Goal: Task Accomplishment & Management: Complete application form

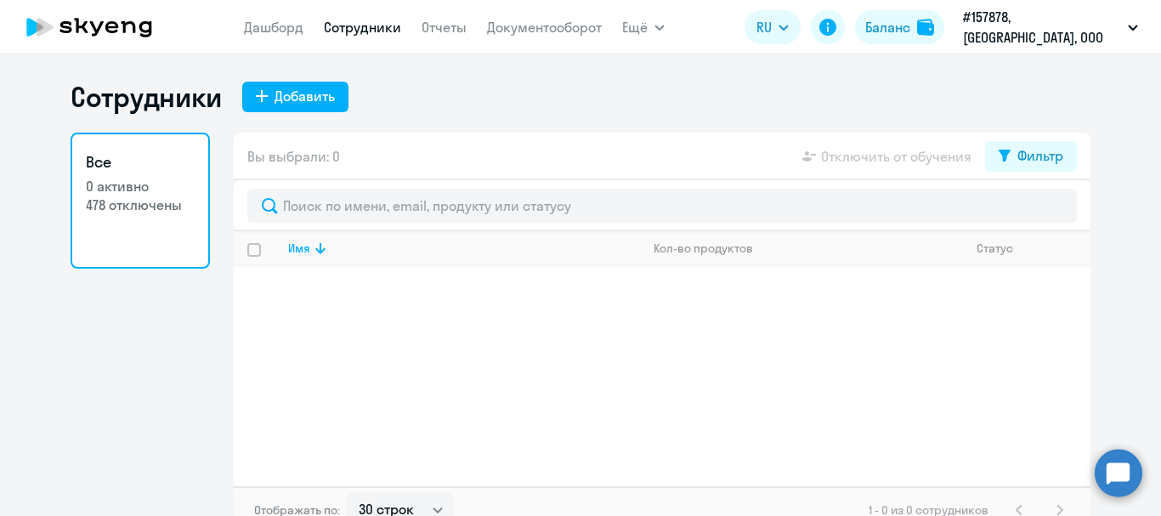
select select "30"
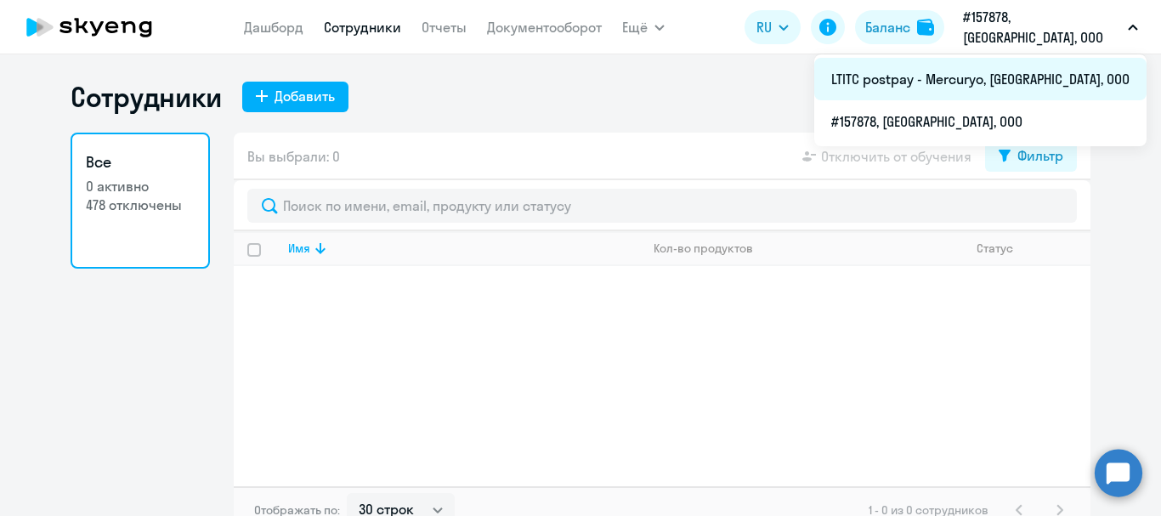
click at [990, 94] on li "LTITC postpay - Mercuryo, [GEOGRAPHIC_DATA], ООО" at bounding box center [980, 79] width 332 height 43
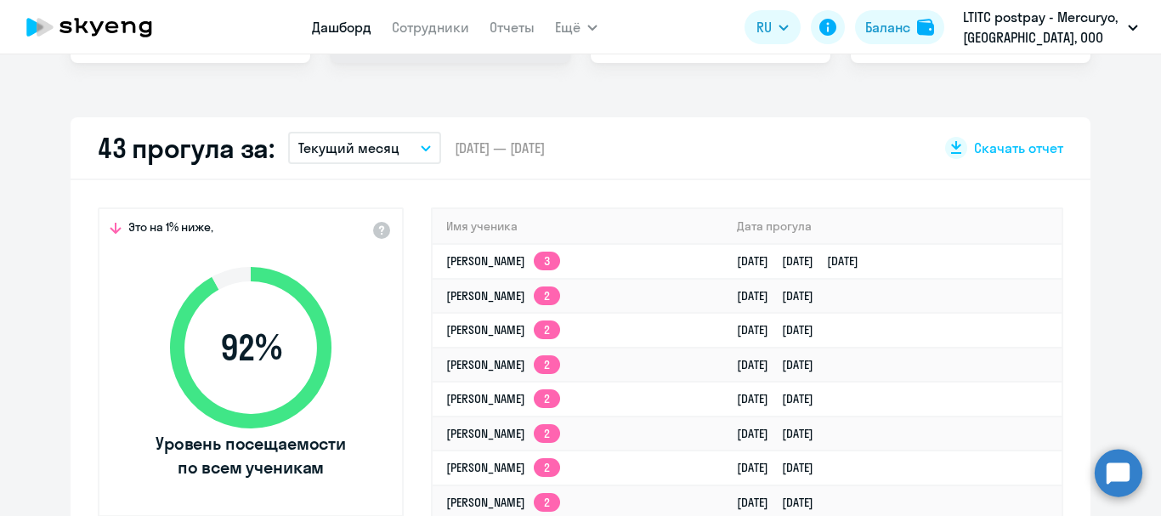
scroll to position [510, 0]
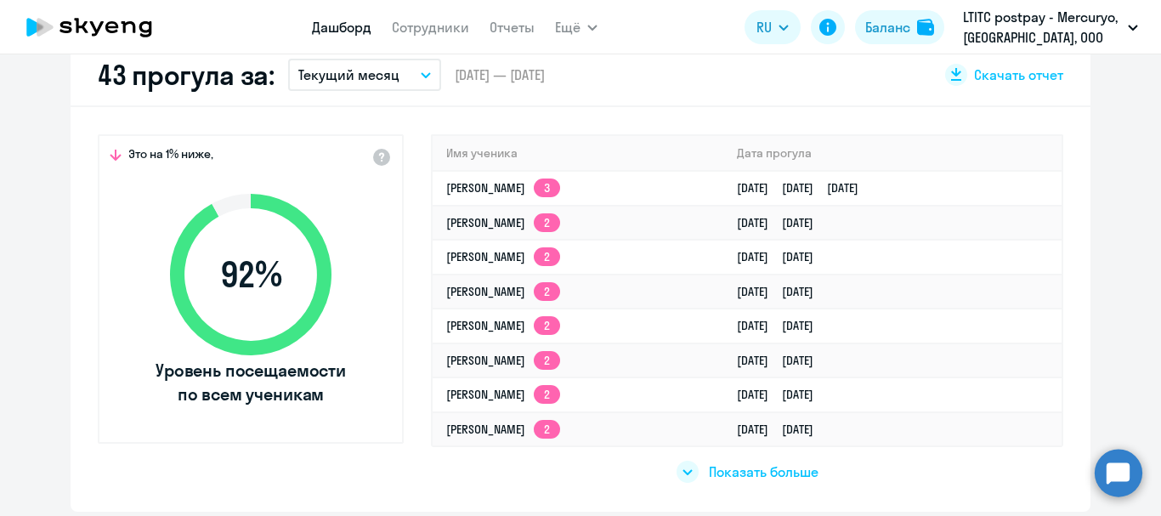
select select "30"
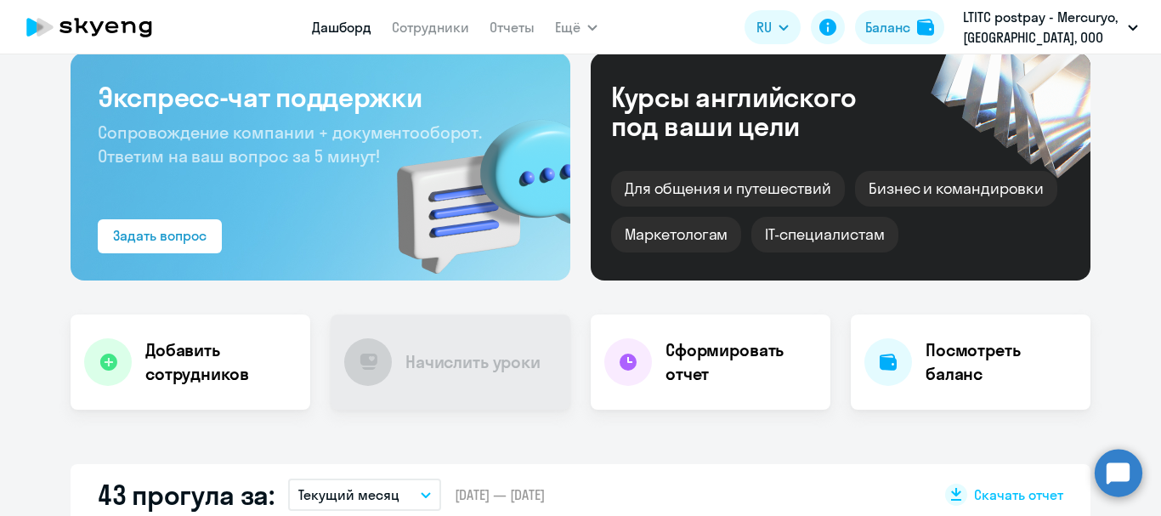
scroll to position [0, 0]
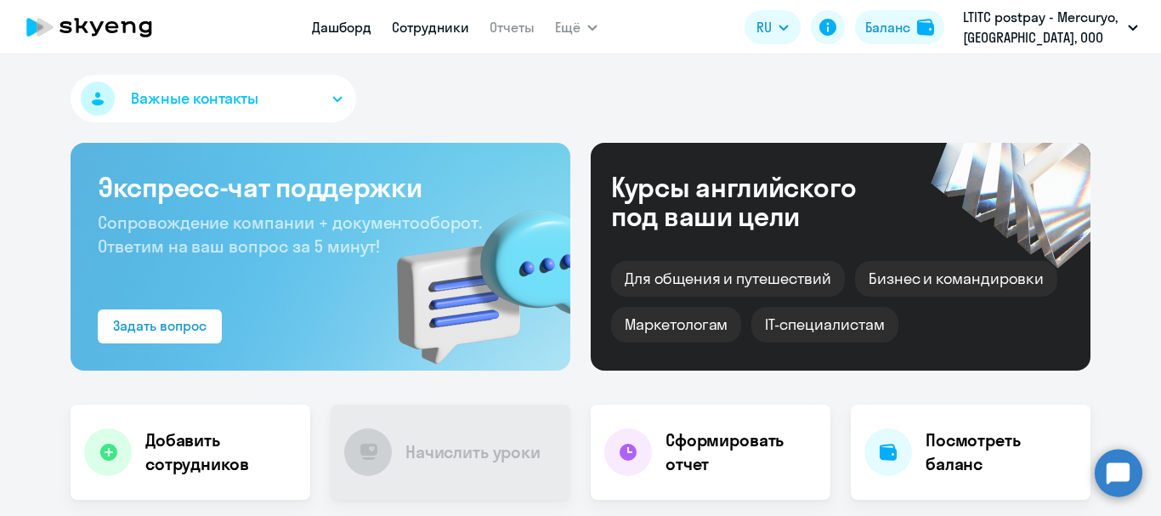
click at [433, 32] on link "Сотрудники" at bounding box center [430, 27] width 77 height 17
select select "30"
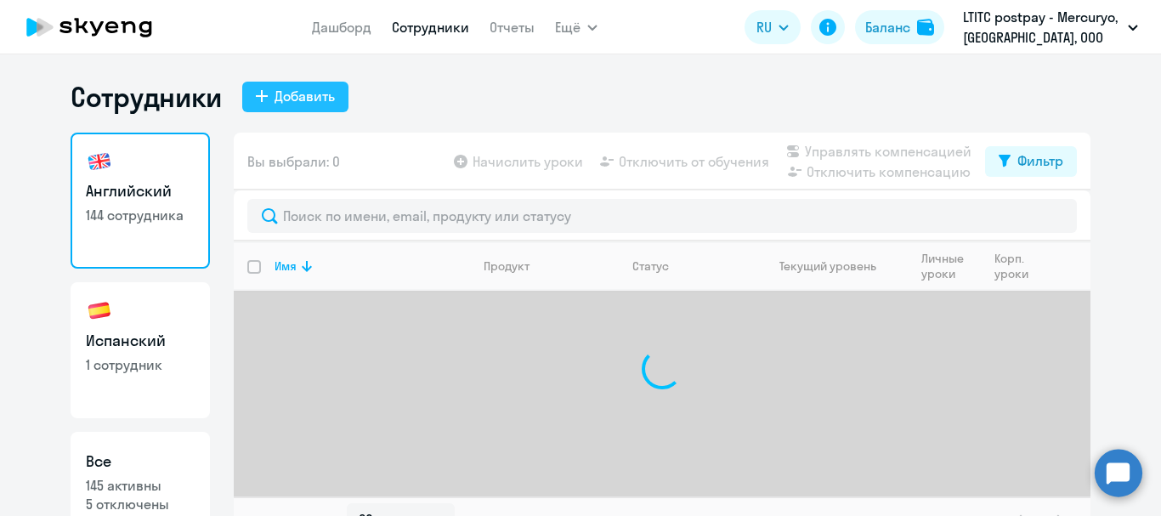
click at [316, 93] on div "Добавить" at bounding box center [305, 96] width 60 height 20
select select "english_adult_not_native_speaker"
select select "3"
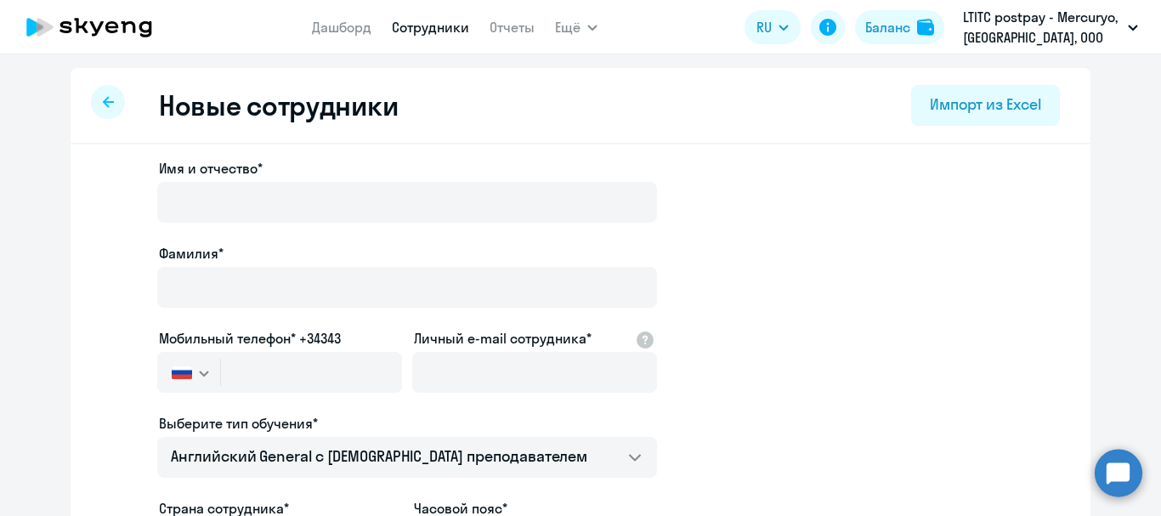
click at [1113, 473] on circle at bounding box center [1119, 473] width 48 height 48
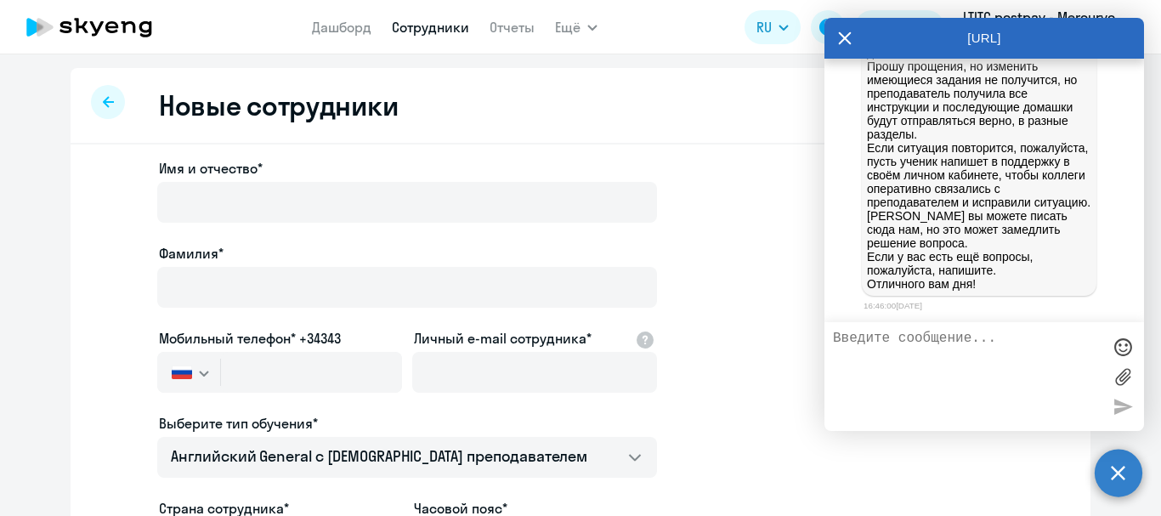
scroll to position [126153, 0]
click at [891, 332] on textarea at bounding box center [967, 377] width 269 height 92
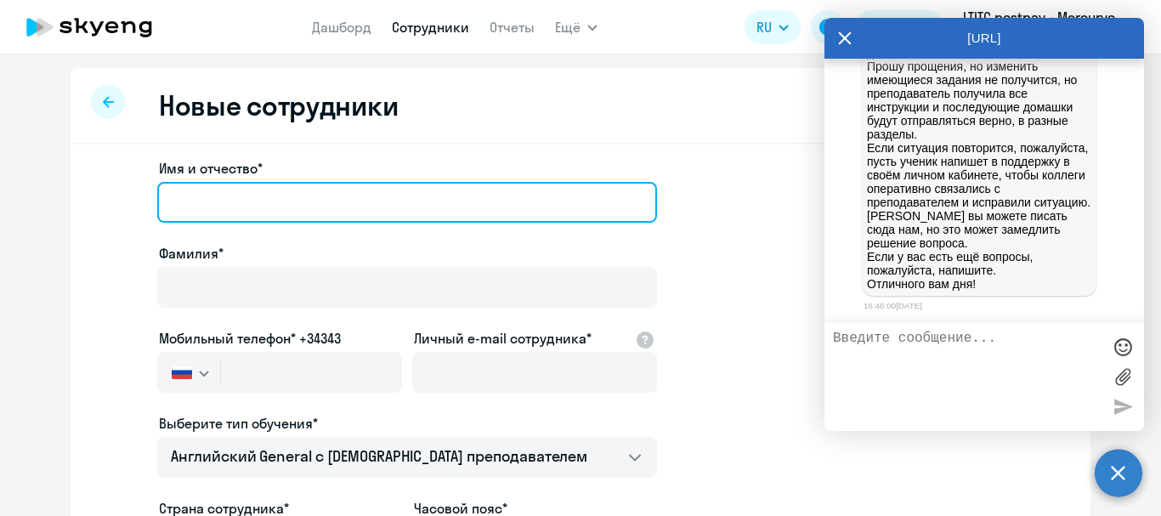
click at [328, 217] on input "Имя и отчество*" at bounding box center [407, 202] width 500 height 41
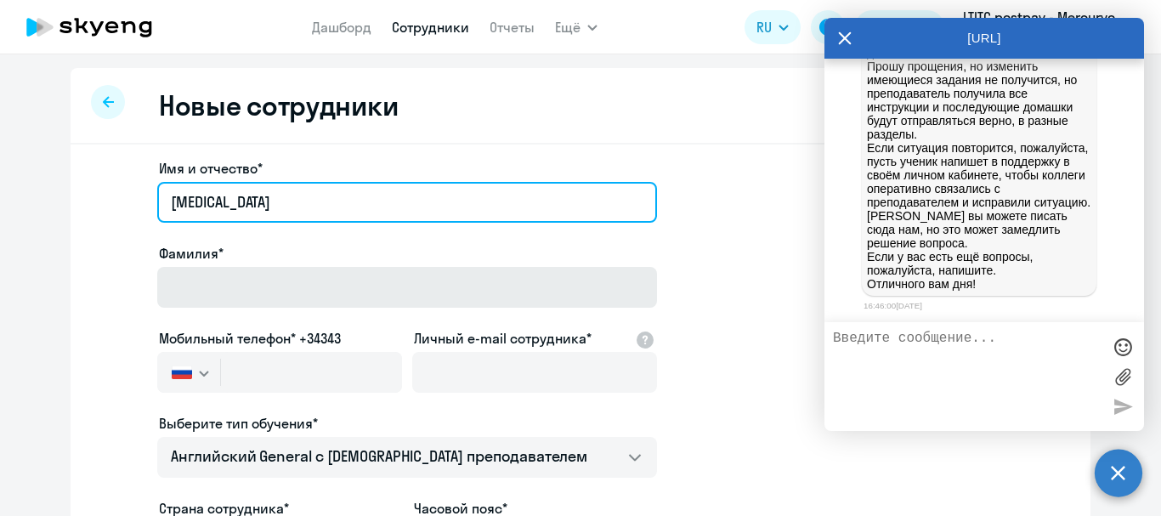
type input "[MEDICAL_DATA]"
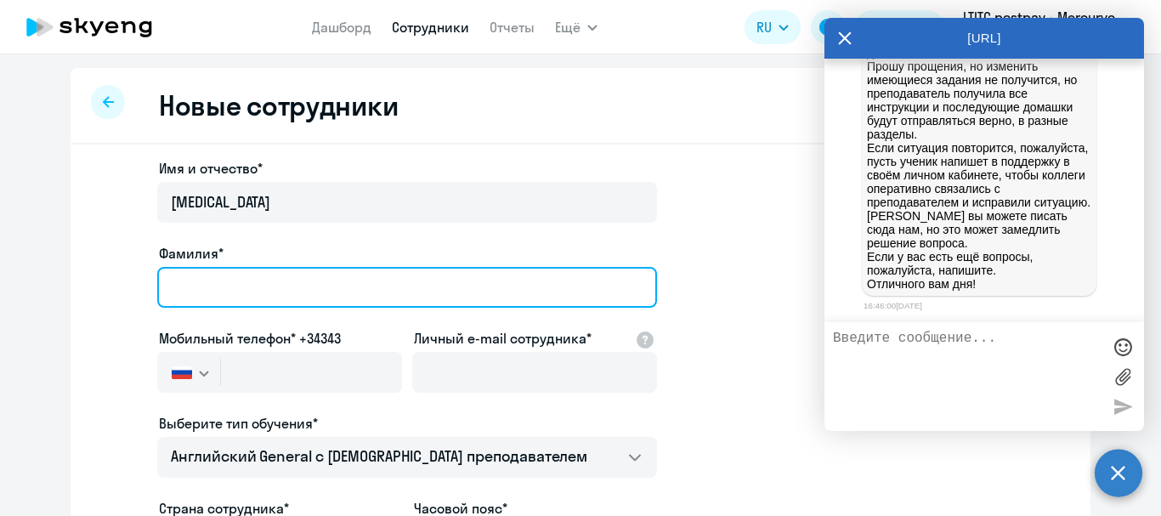
click at [257, 289] on input "Фамилия*" at bounding box center [407, 287] width 500 height 41
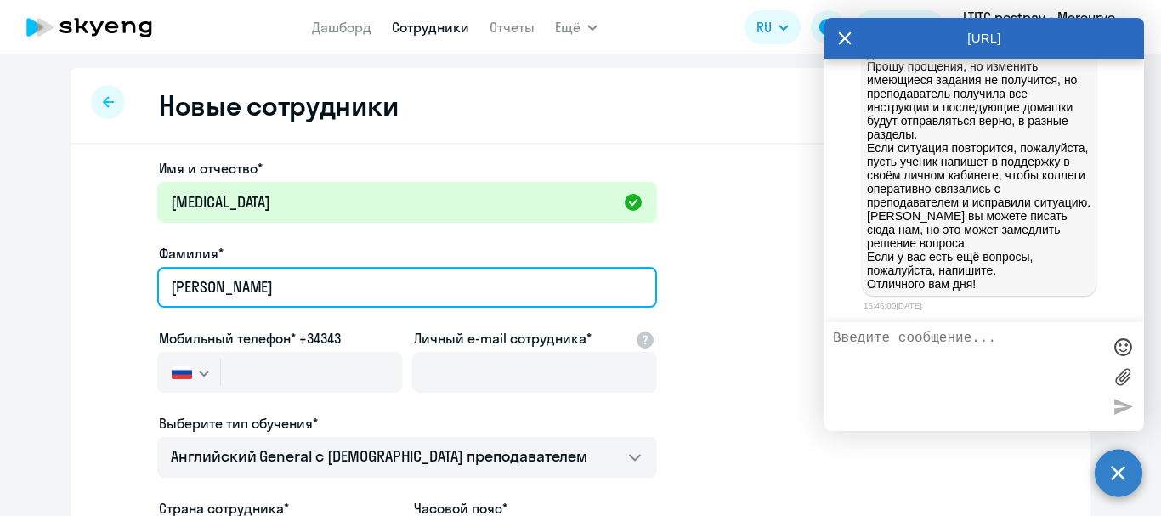
scroll to position [85, 0]
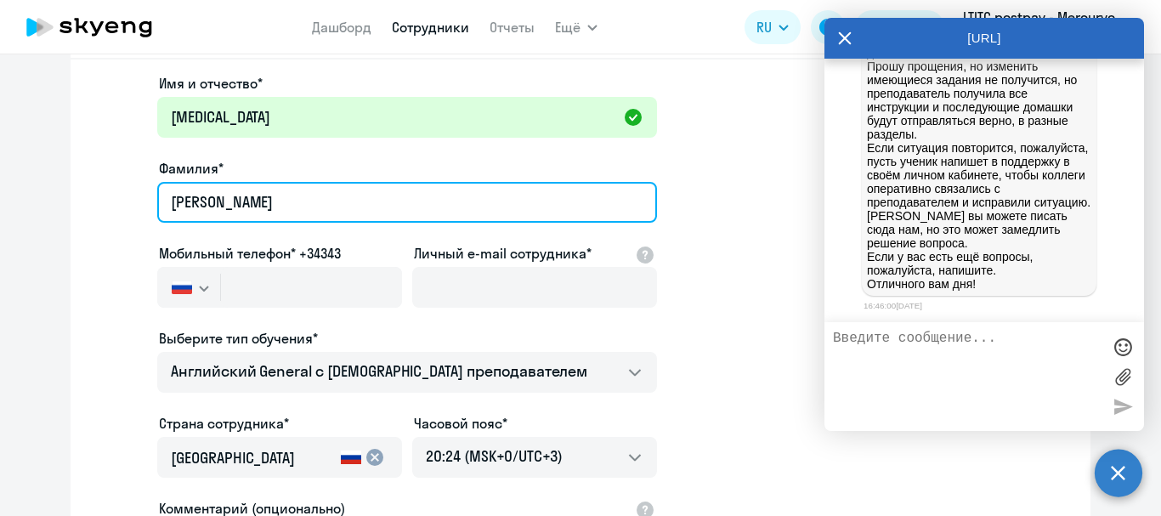
type input "[PERSON_NAME]"
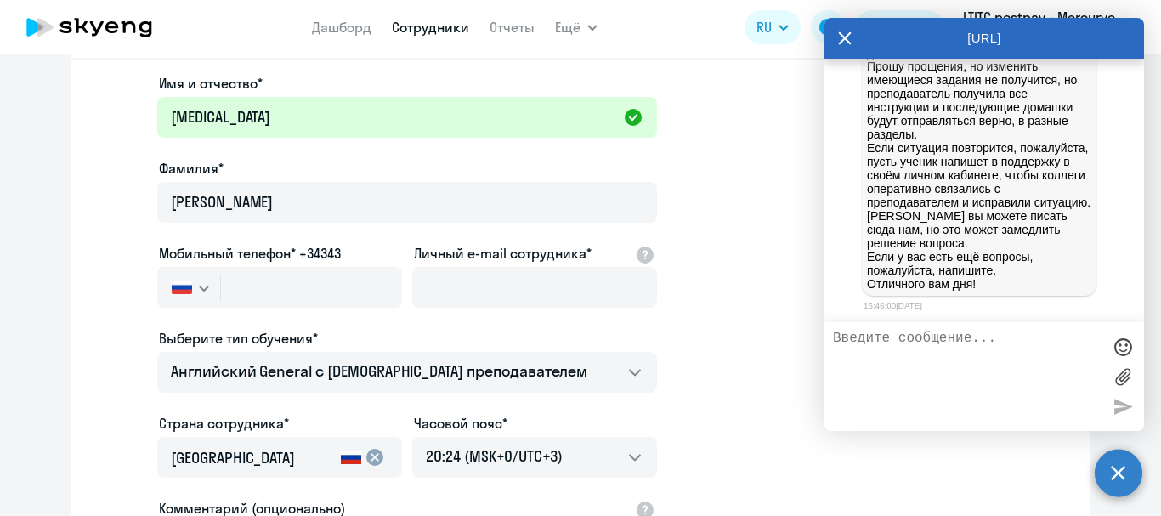
click at [199, 286] on icon "button" at bounding box center [204, 289] width 10 height 6
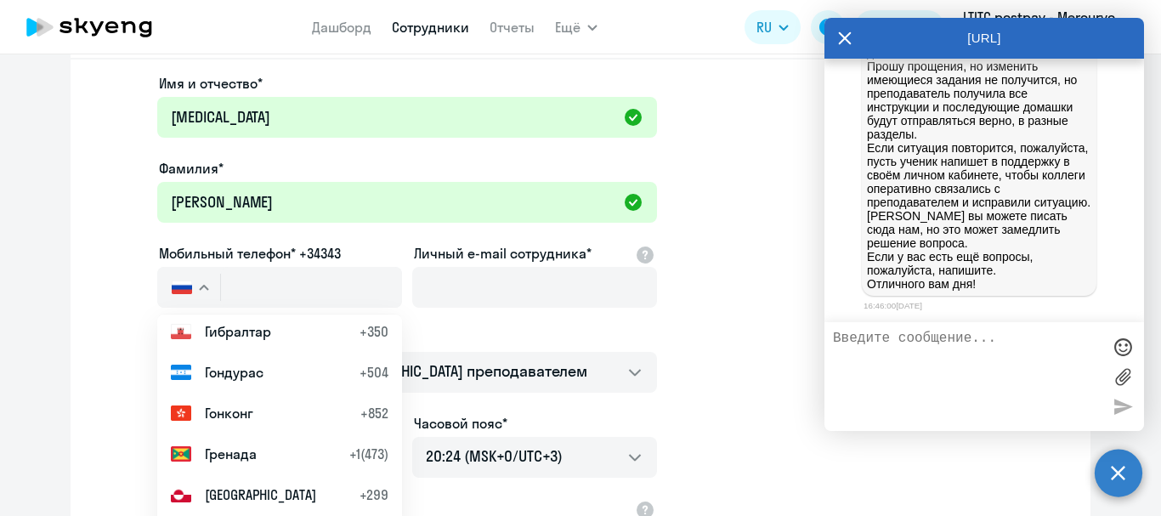
scroll to position [2295, 0]
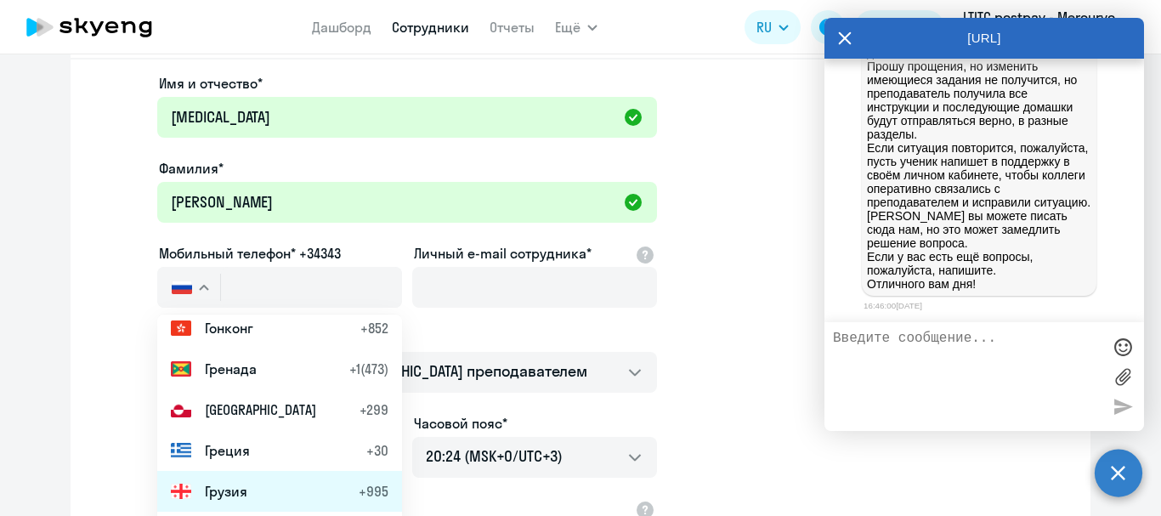
click at [219, 487] on span "Грузия" at bounding box center [226, 491] width 43 height 20
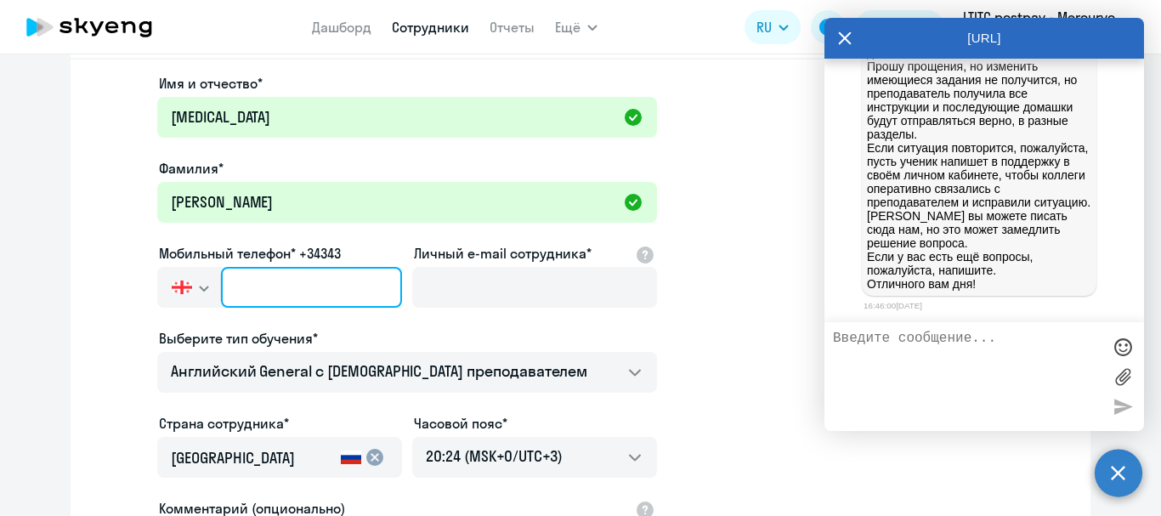
click at [285, 284] on input "text" at bounding box center [311, 287] width 181 height 41
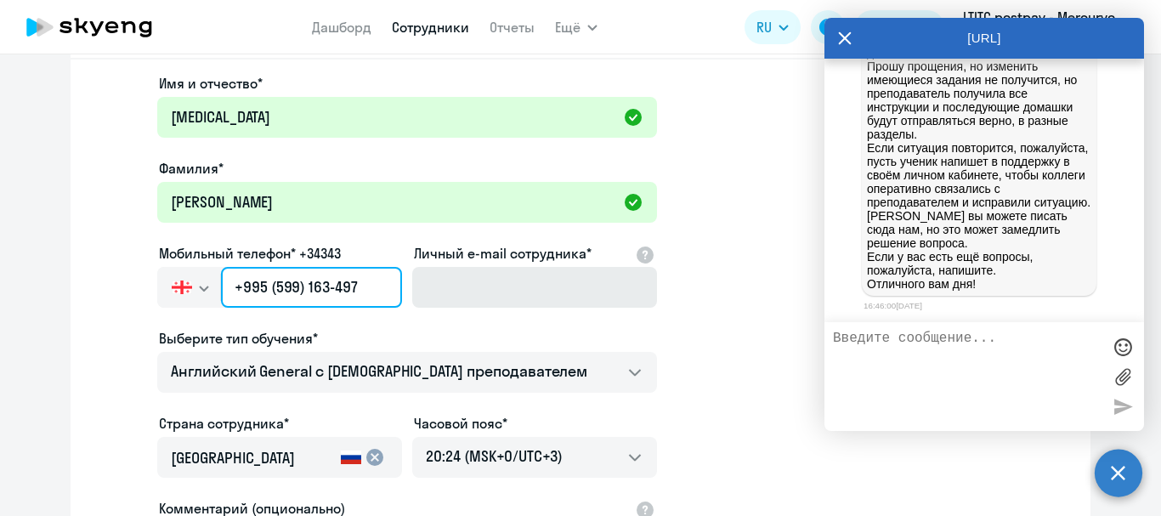
type input "+995 (599) 163-497"
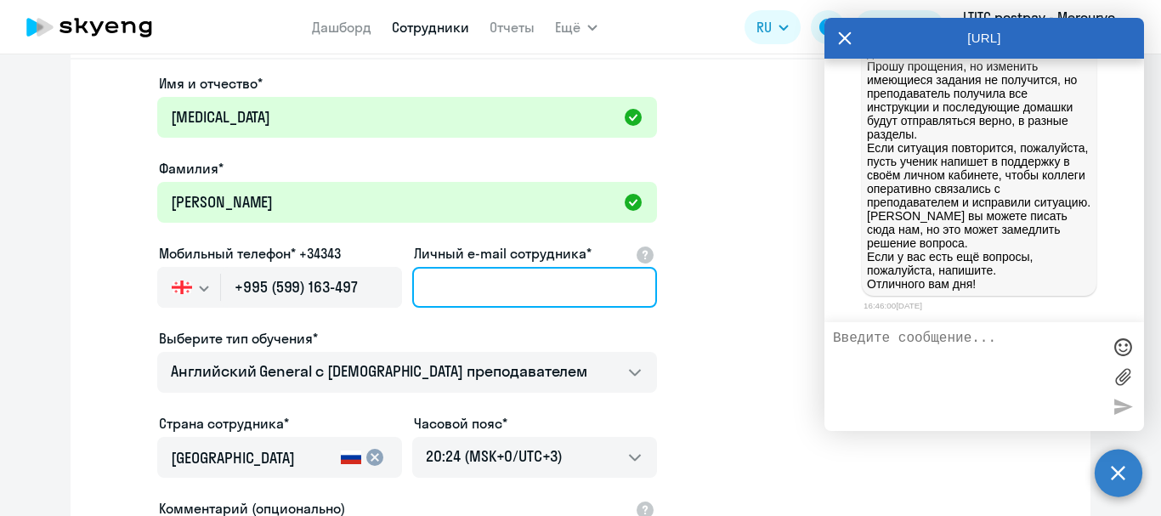
click at [419, 293] on input "Личный e-mail сотрудника*" at bounding box center [534, 287] width 245 height 41
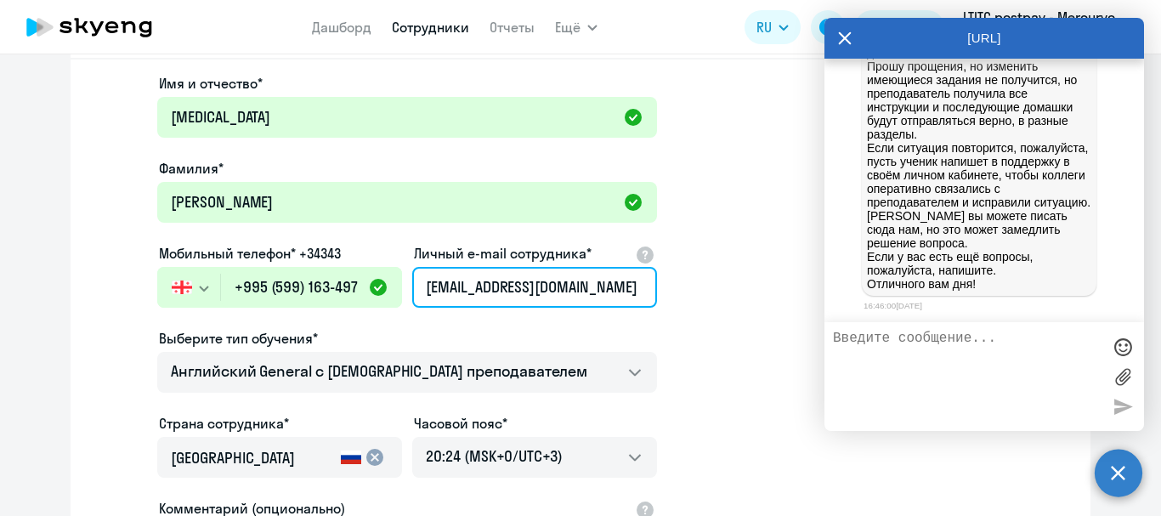
scroll to position [170, 0]
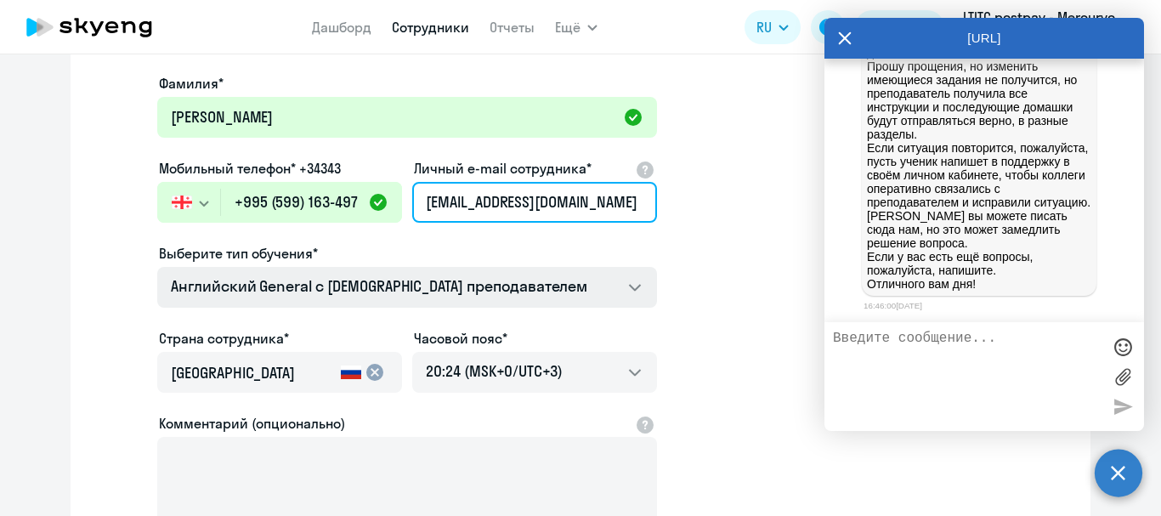
type input "[EMAIL_ADDRESS][DOMAIN_NAME]"
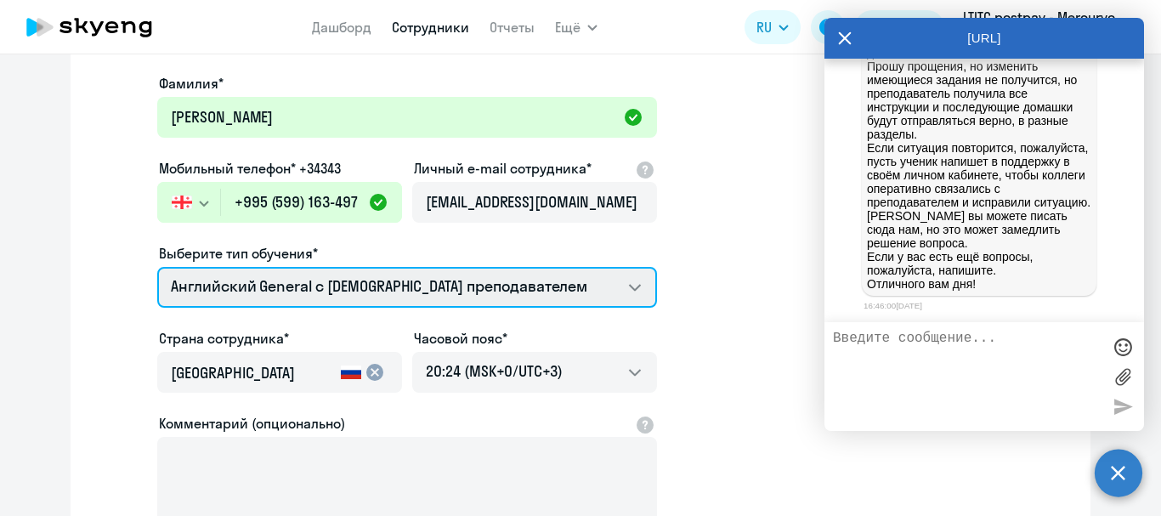
click at [594, 286] on select "Премиум уроки по испанскому языку для взрослых Talks 15 минутные разговоры на а…" at bounding box center [407, 287] width 500 height 41
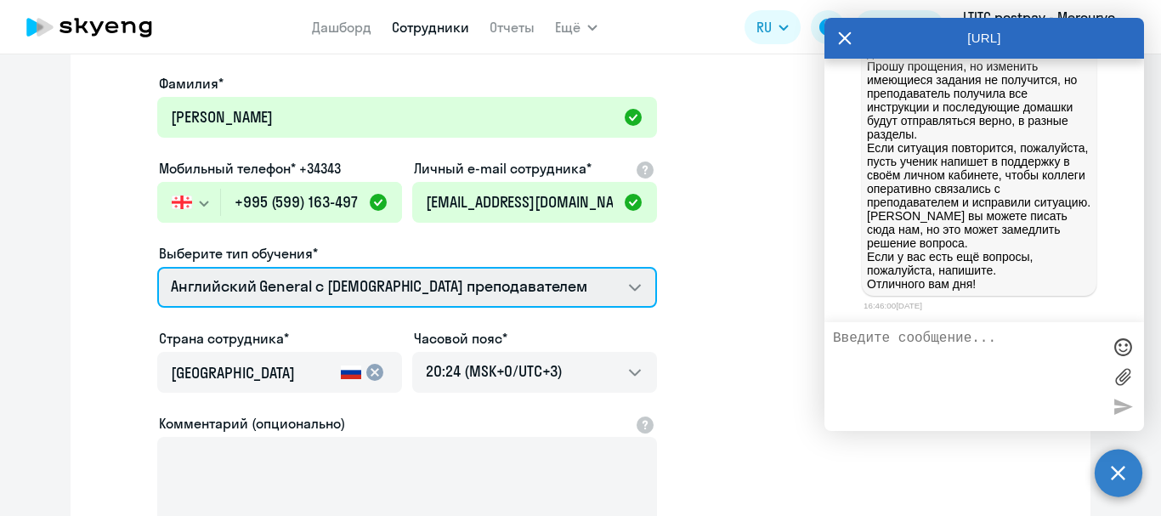
select select "english_adult_native_speaker"
click at [157, 267] on select "Премиум уроки по испанскому языку для взрослых Talks 15 минутные разговоры на а…" at bounding box center [407, 287] width 500 height 41
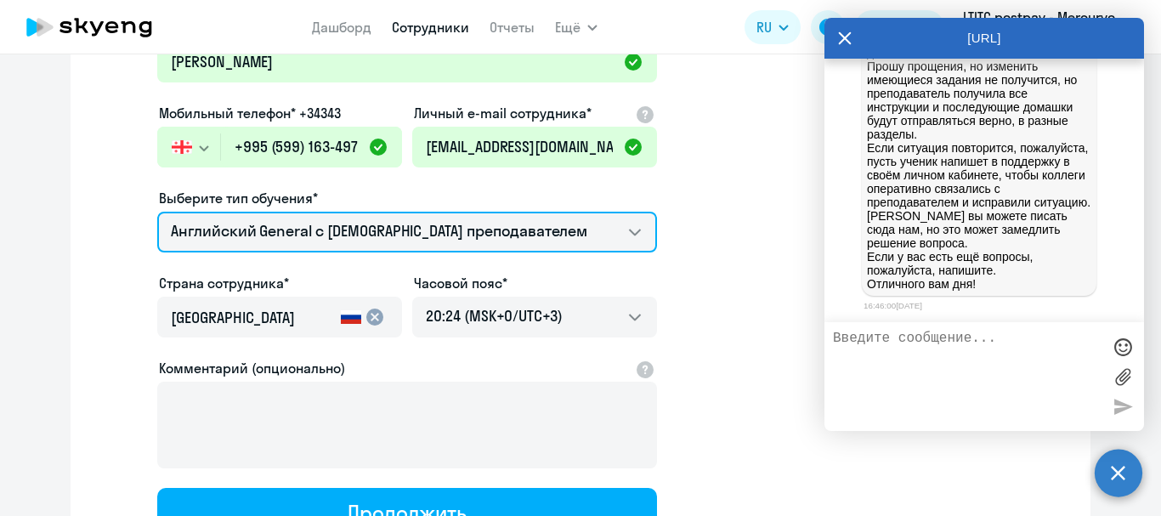
scroll to position [255, 0]
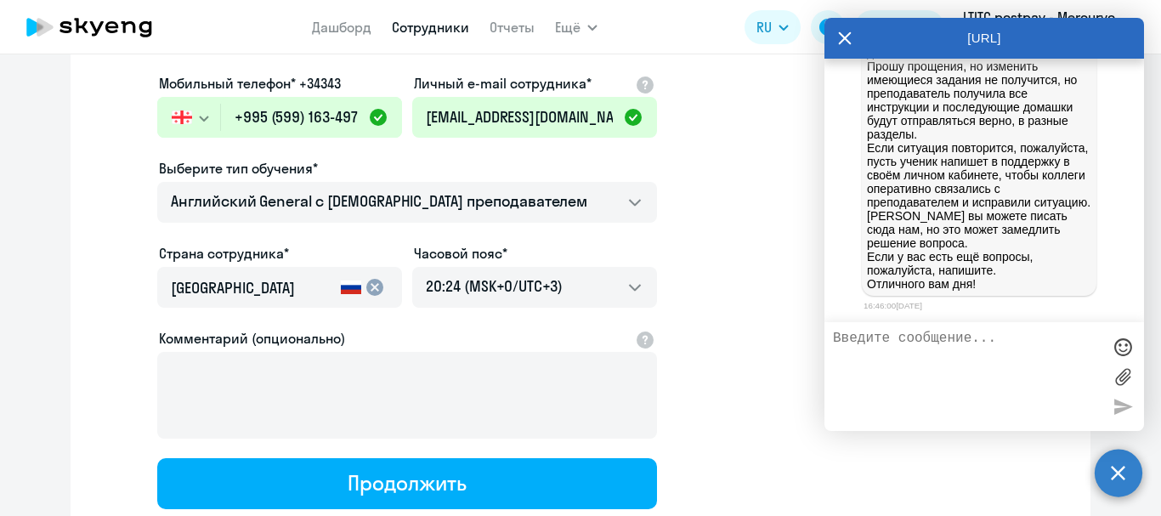
click at [369, 290] on mat-icon "cancel" at bounding box center [375, 287] width 20 height 20
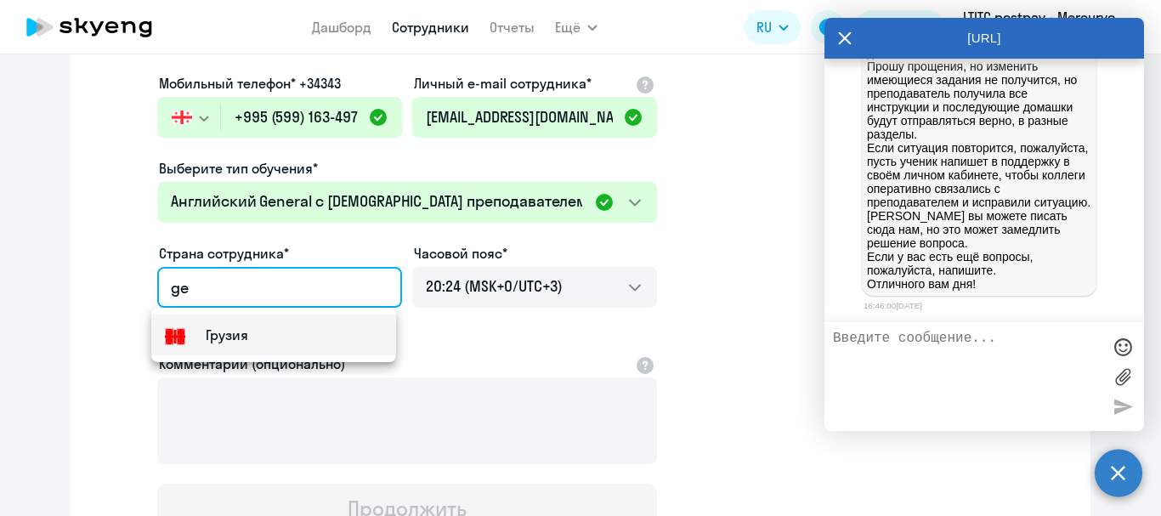
click at [295, 323] on mat-option "Грузия" at bounding box center [273, 335] width 245 height 41
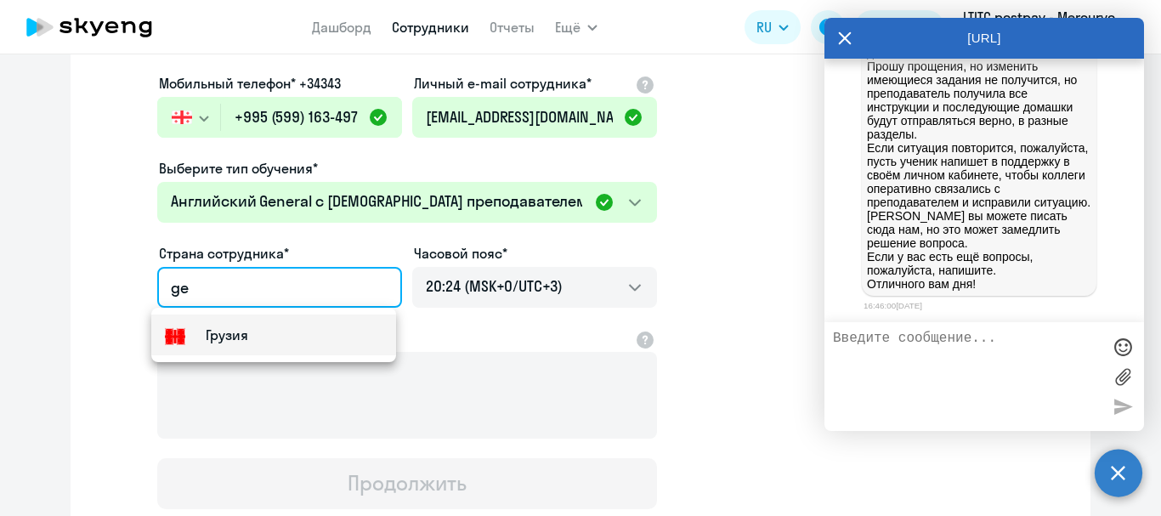
type input "Грузия"
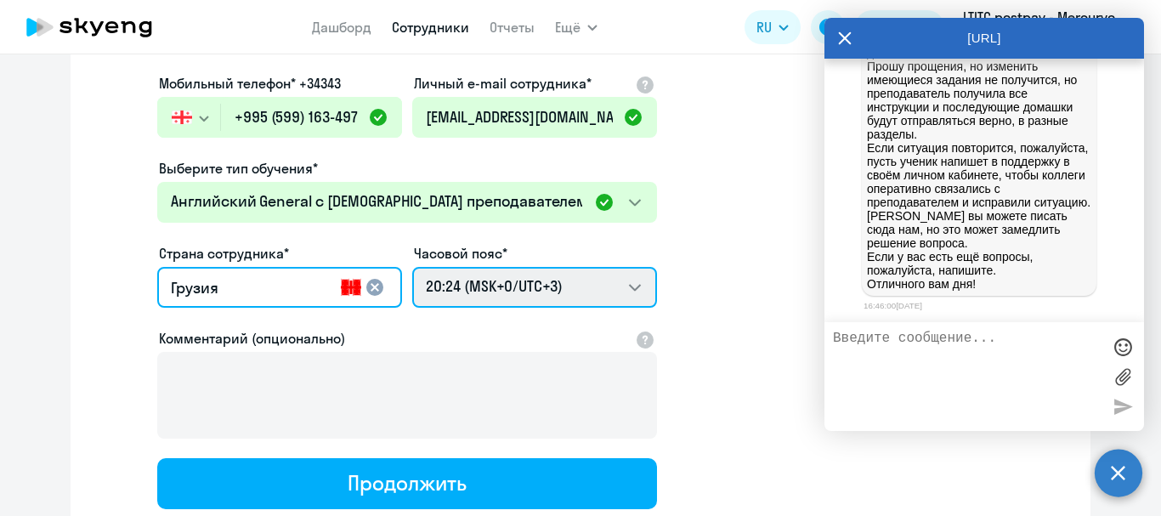
click at [474, 288] on select "06:24 (MSK-14/UTC-11) 07:24 (MSK-13/UTC-10) 08:24 (MSK-12/UTC-9) 09:24 (MSK-11/…" at bounding box center [534, 287] width 245 height 41
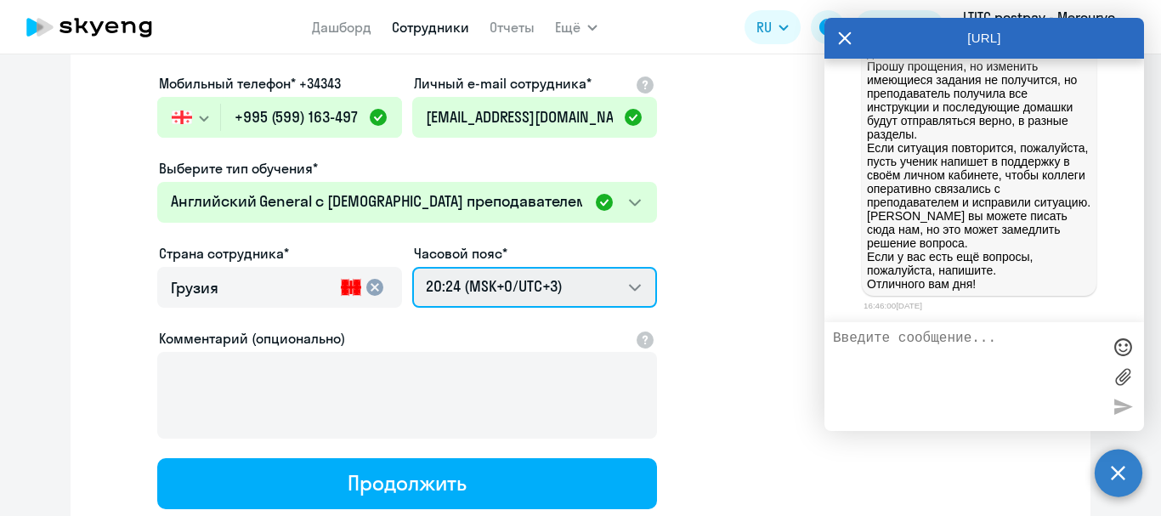
click at [412, 267] on select "06:24 (MSK-14/UTC-11) 07:24 (MSK-13/UTC-10) 08:24 (MSK-12/UTC-9) 09:24 (MSK-11/…" at bounding box center [534, 287] width 245 height 41
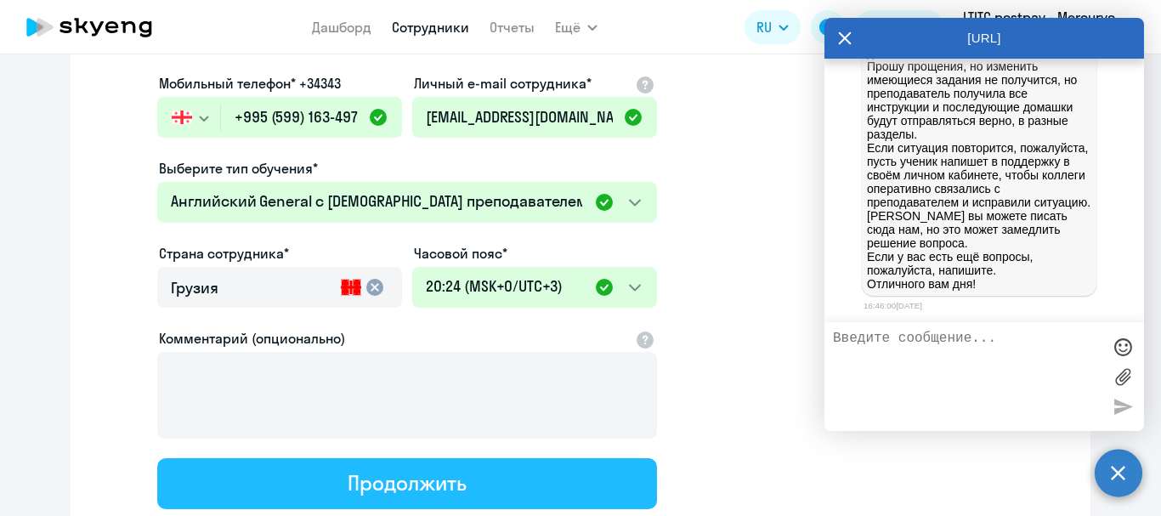
click at [442, 490] on div "Продолжить" at bounding box center [407, 482] width 118 height 27
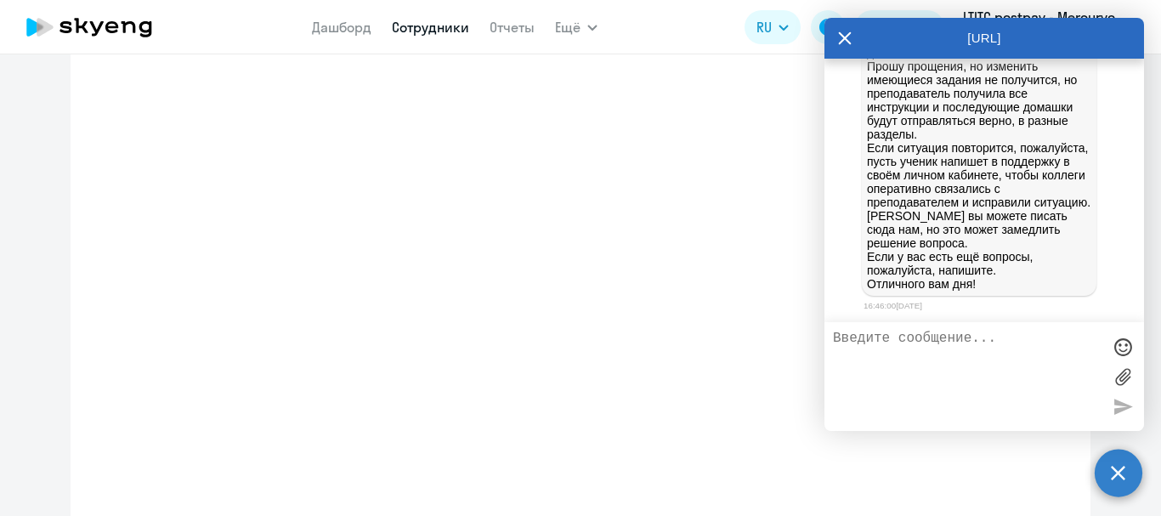
select select "english_adult_native_speaker"
select select "3"
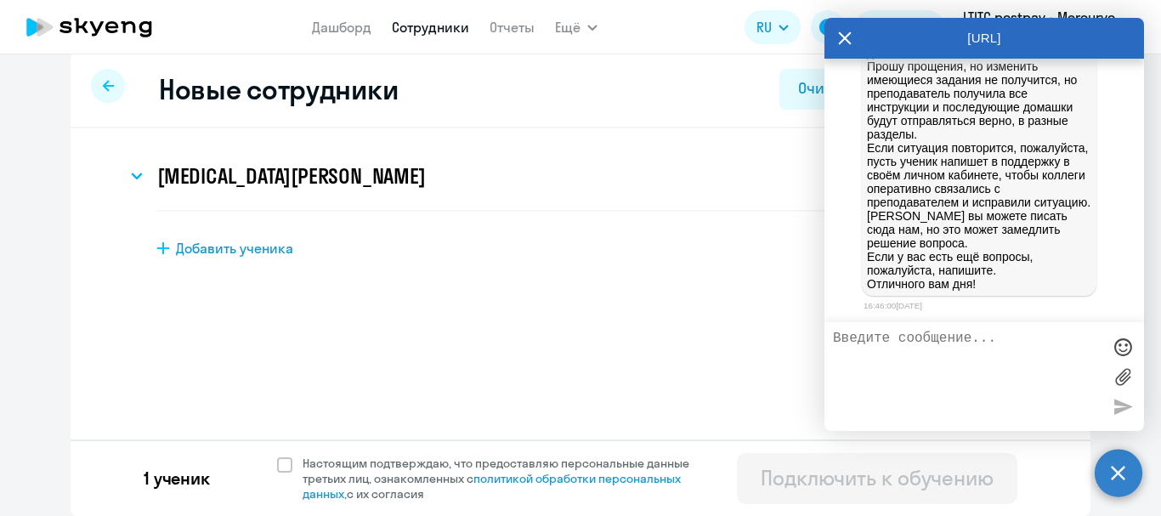
scroll to position [16, 0]
click at [279, 463] on span at bounding box center [284, 464] width 15 height 15
click at [277, 456] on input "Настоящим подтверждаю, что предоставляю персональные данные третьих лиц, ознако…" at bounding box center [276, 455] width 1 height 1
checkbox input "true"
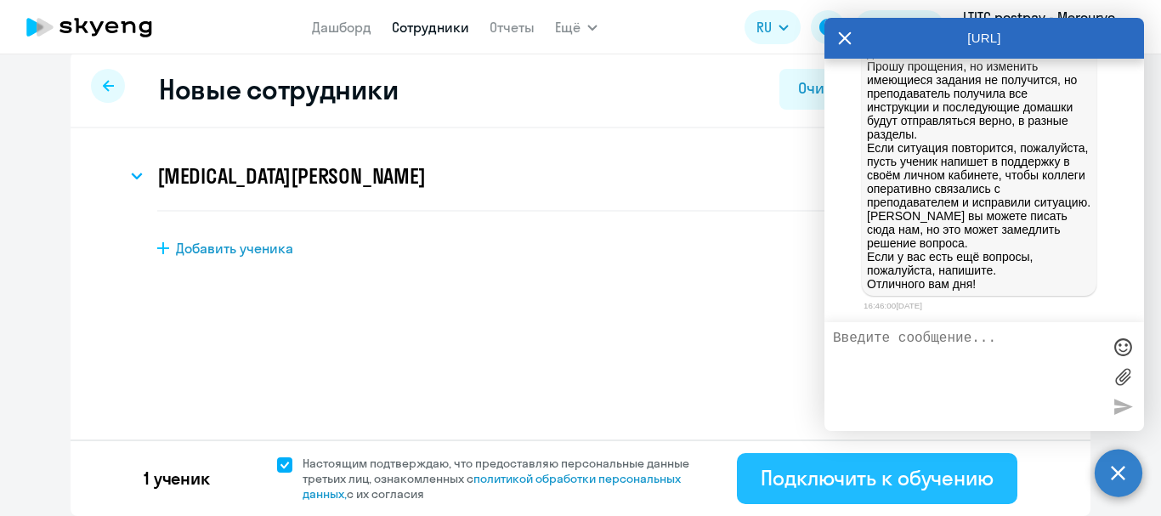
click at [791, 487] on div "Подключить к обучению" at bounding box center [877, 477] width 233 height 27
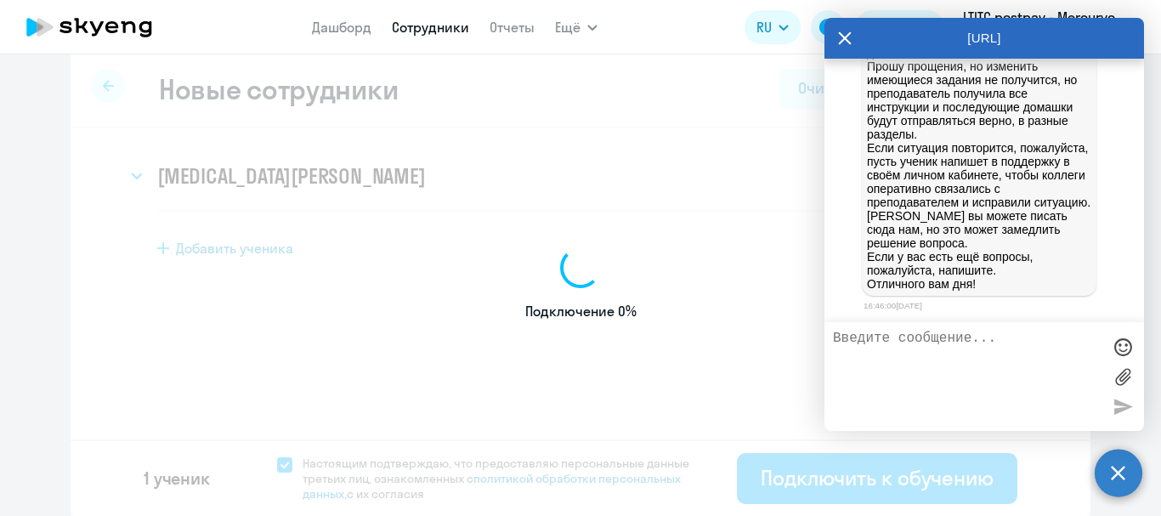
click at [1135, 471] on circle at bounding box center [1119, 473] width 48 height 48
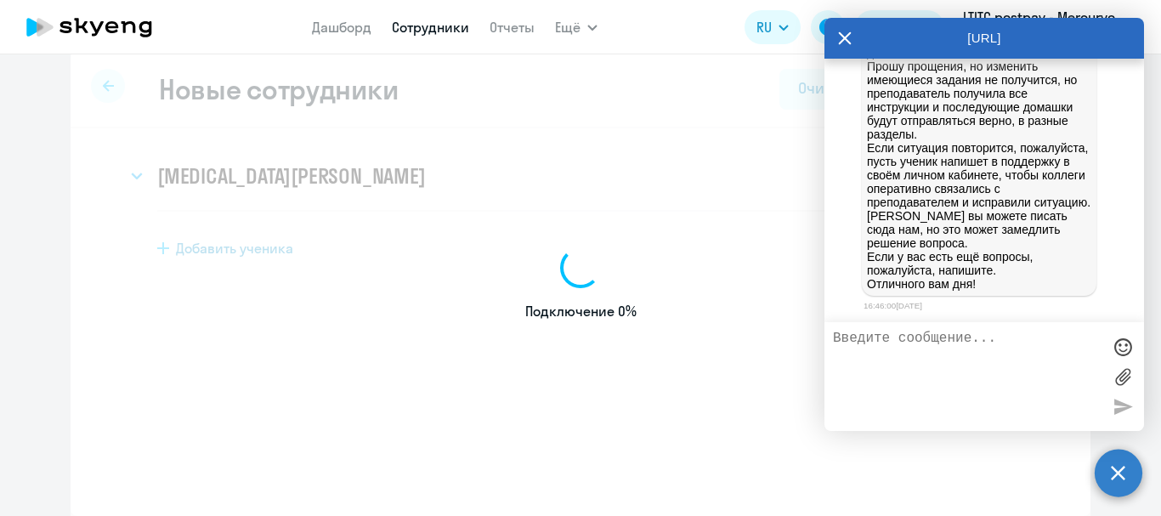
select select "english_adult_not_native_speaker"
select select "3"
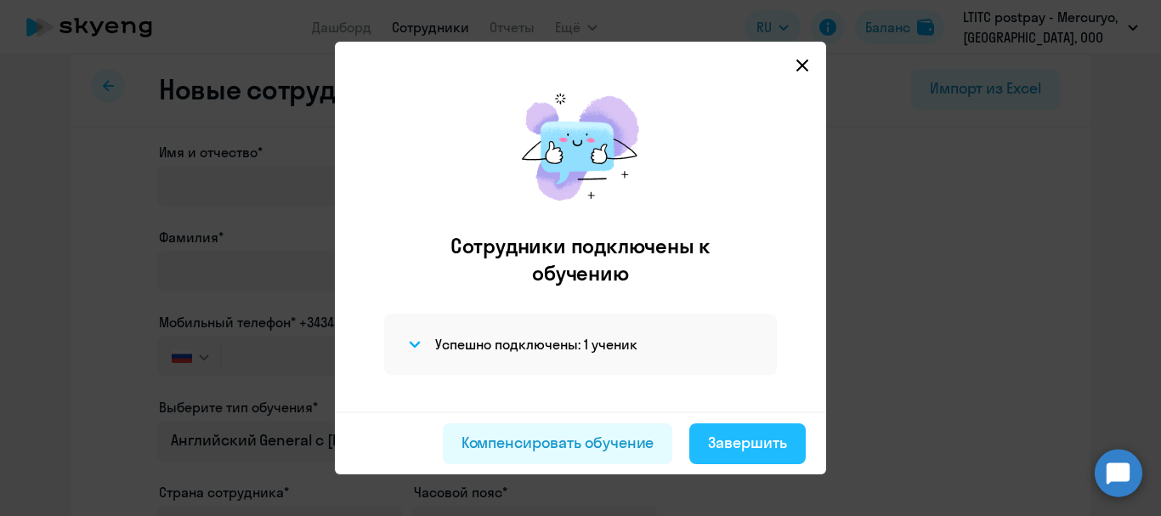
click at [727, 442] on div "Завершить" at bounding box center [747, 443] width 79 height 22
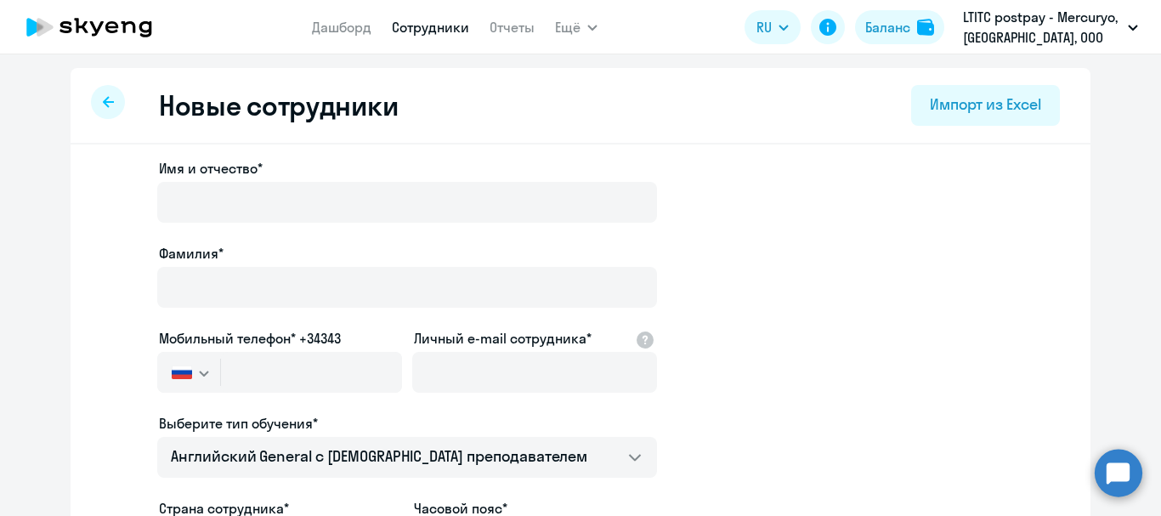
select select "30"
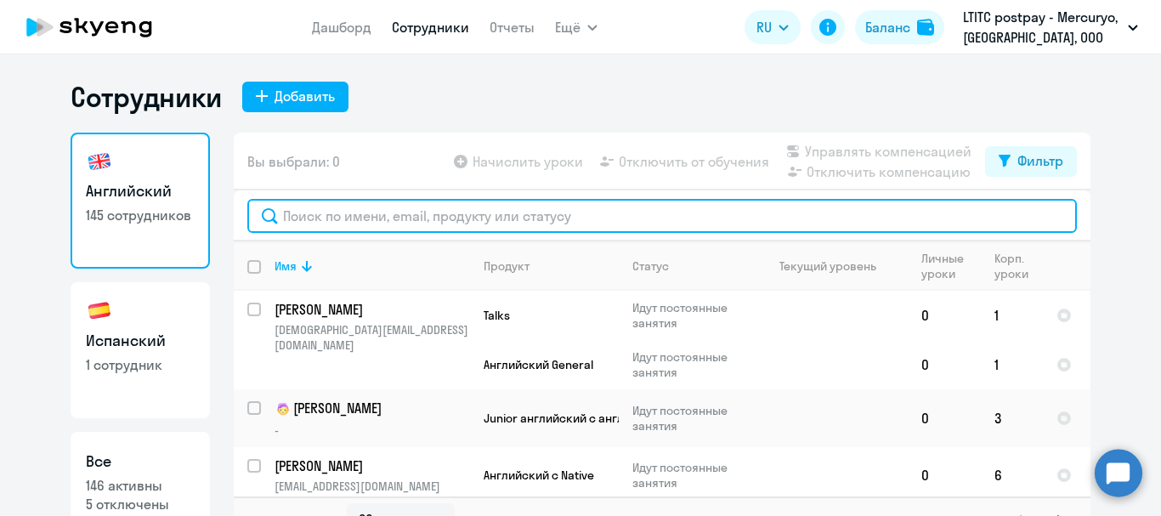
click at [397, 216] on input "text" at bounding box center [662, 216] width 830 height 34
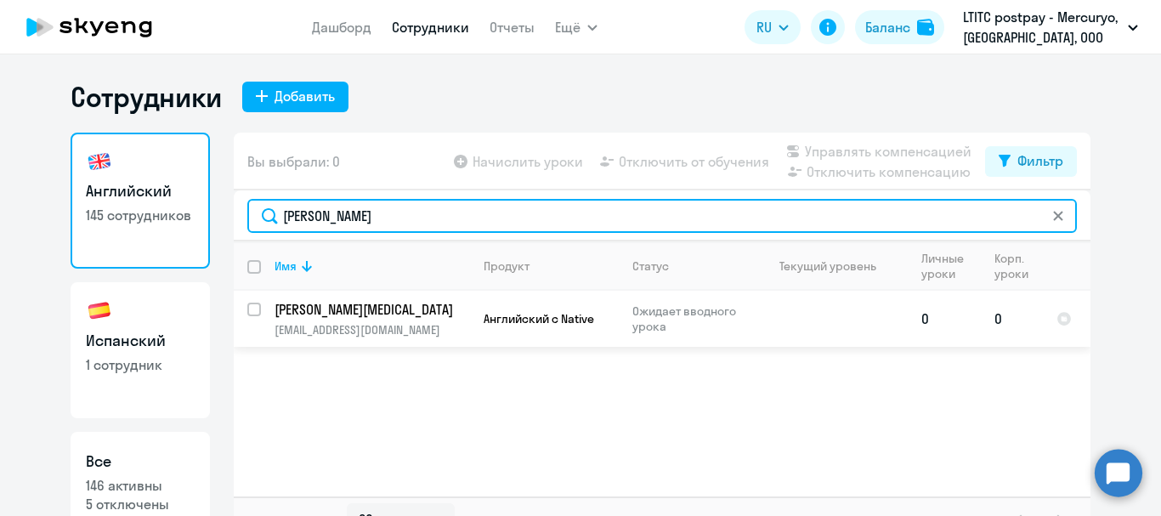
type input "[PERSON_NAME]"
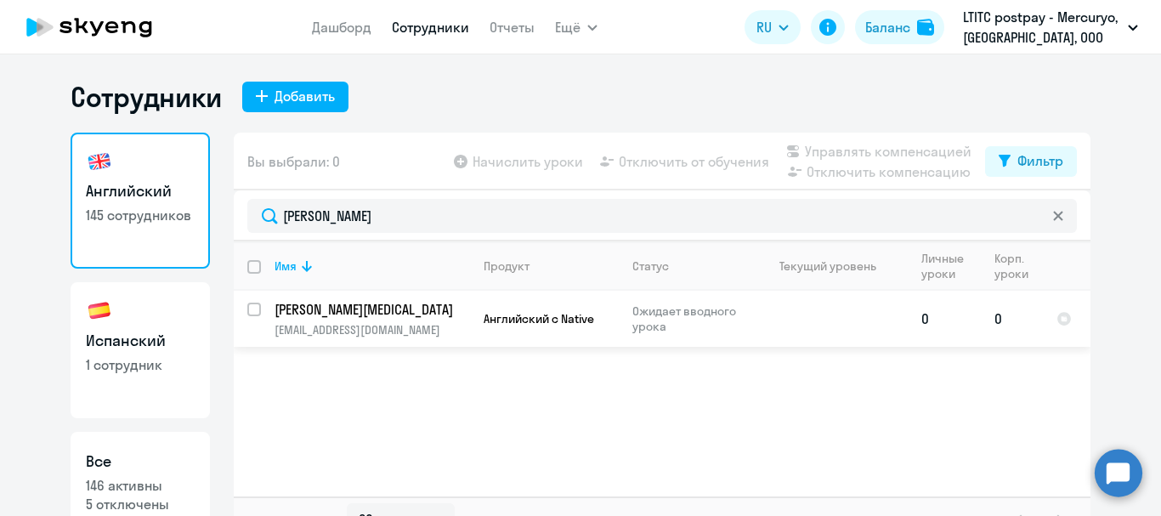
click at [686, 320] on p "Ожидает вводного урока" at bounding box center [690, 318] width 116 height 31
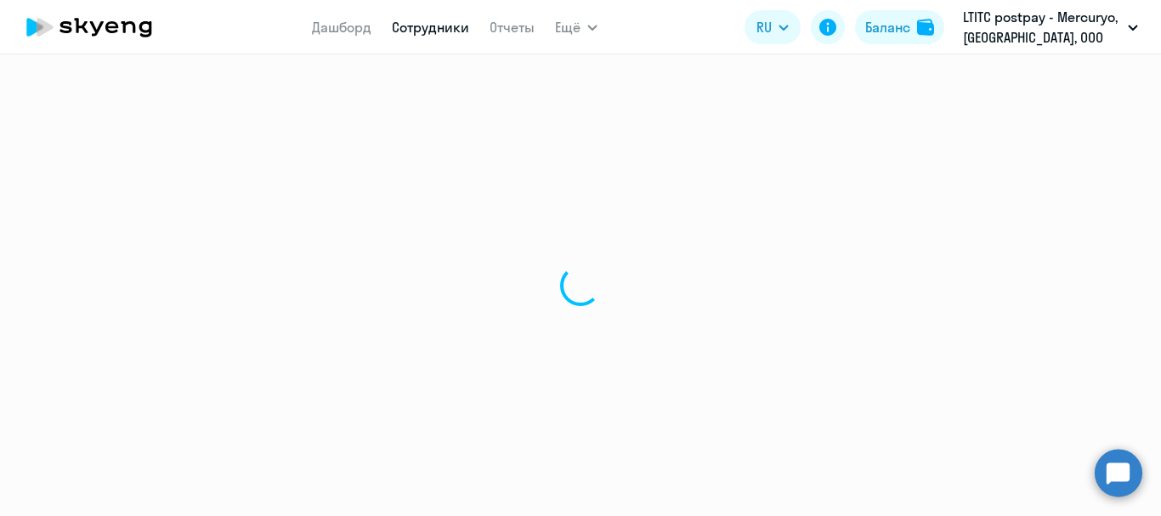
select select "english"
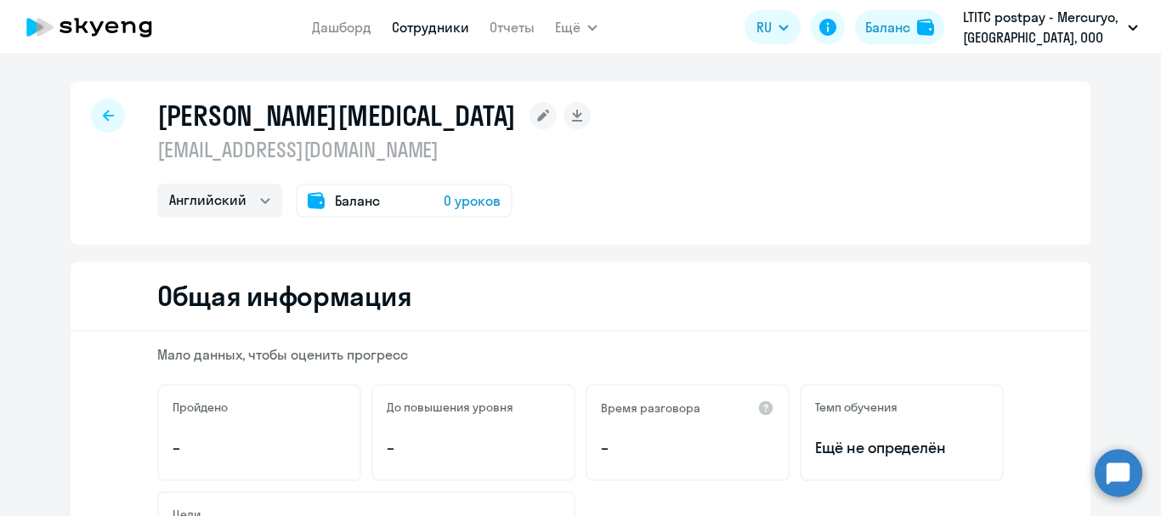
click at [455, 200] on span "0 уроков" at bounding box center [472, 200] width 57 height 20
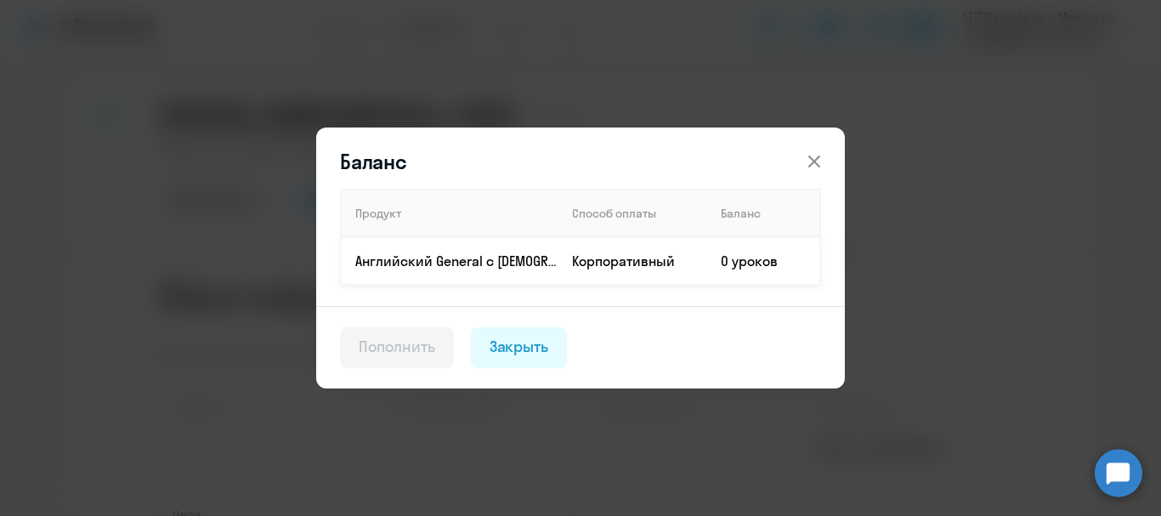
click at [748, 266] on td "0 уроков" at bounding box center [763, 261] width 113 height 48
click at [808, 162] on icon at bounding box center [814, 161] width 20 height 20
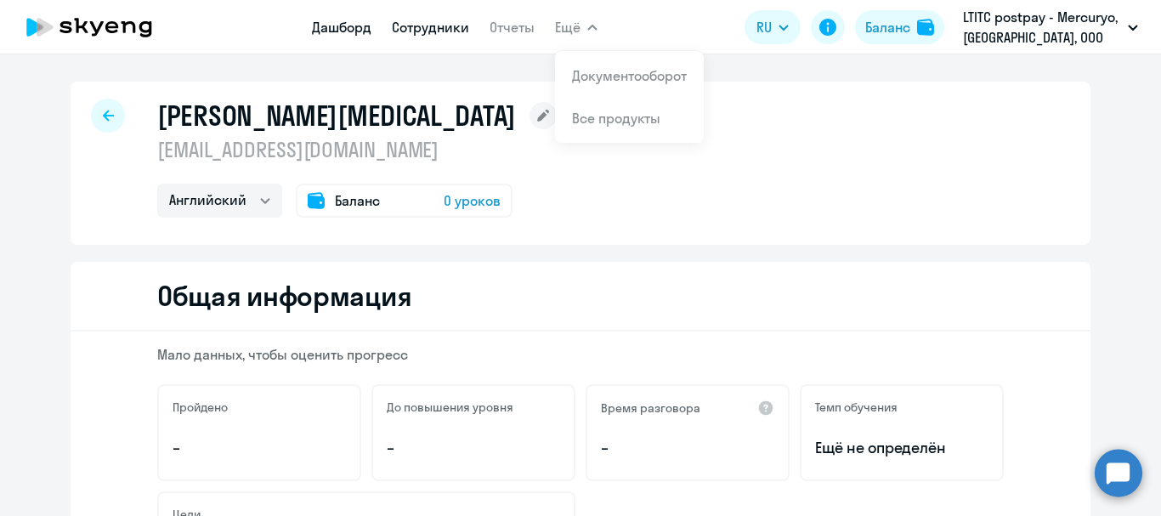
click at [325, 22] on link "Дашборд" at bounding box center [342, 27] width 60 height 17
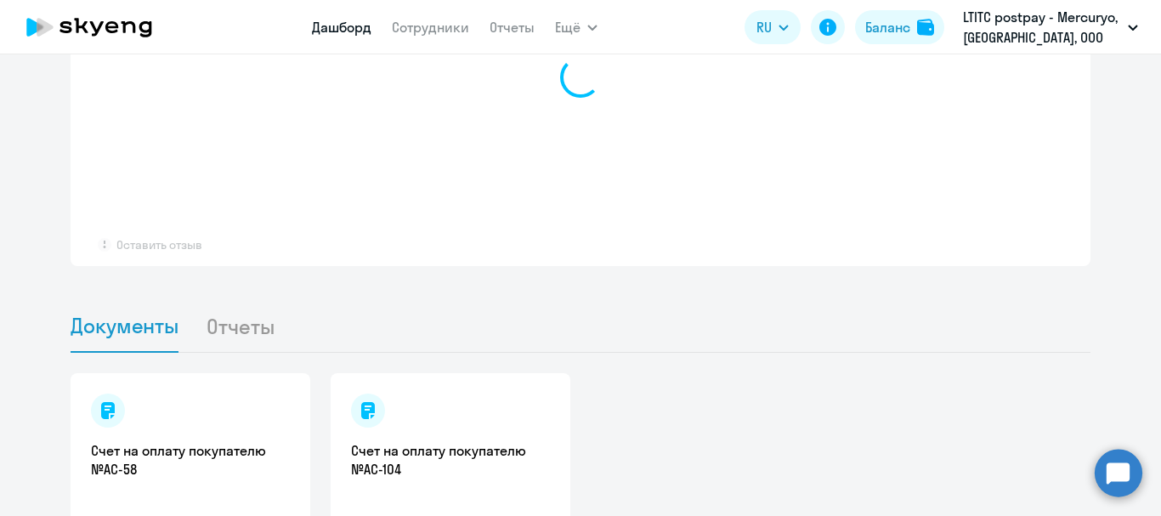
scroll to position [1495, 0]
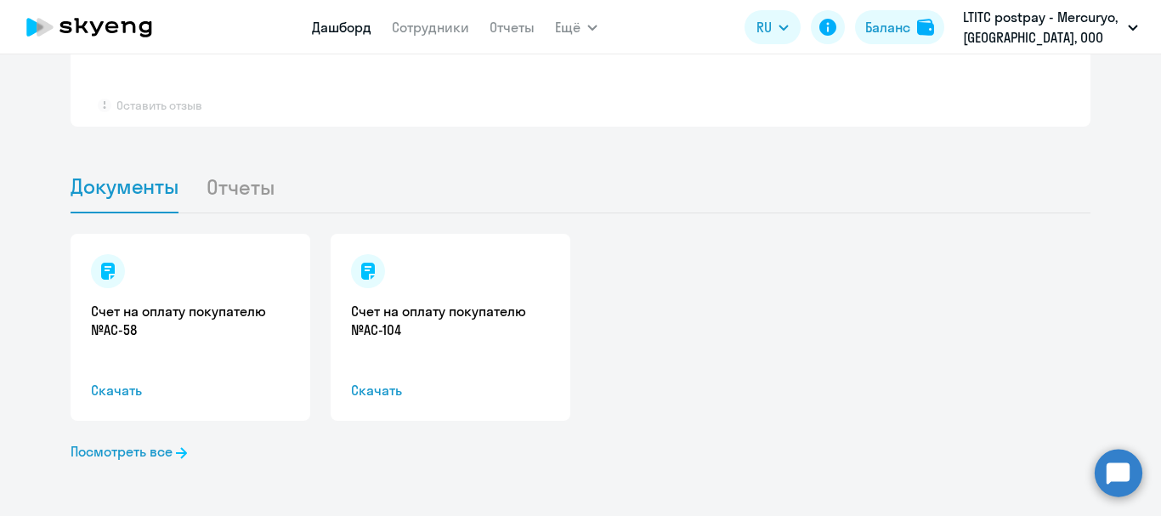
select select "30"
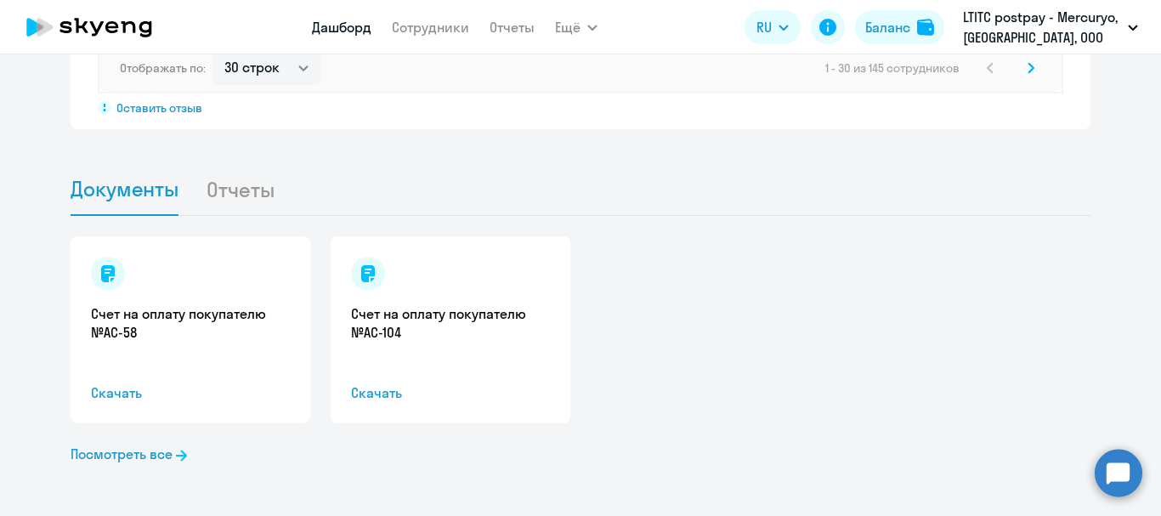
scroll to position [1635, 0]
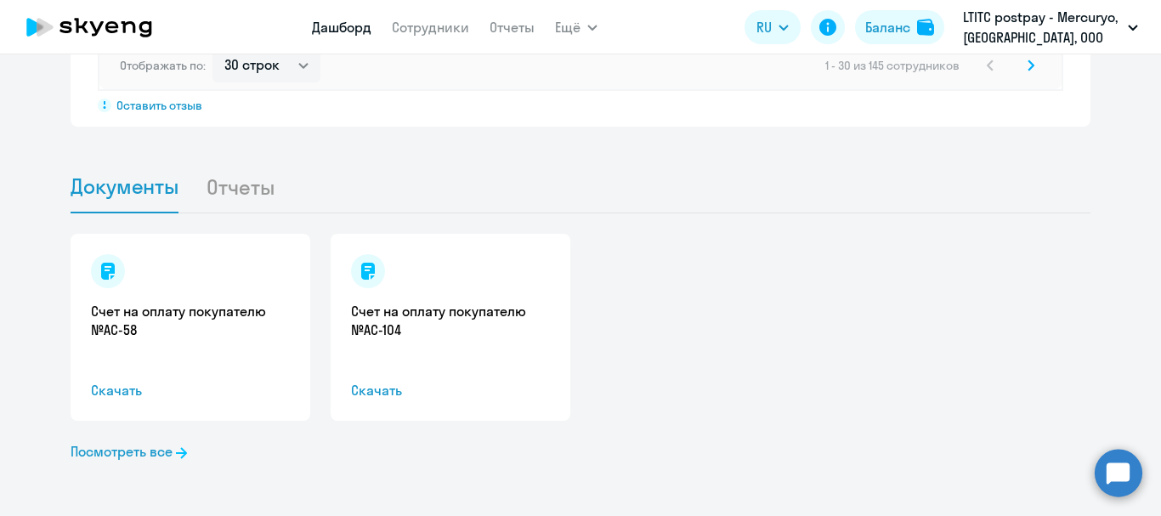
click at [217, 189] on li "Отчеты" at bounding box center [254, 187] width 96 height 52
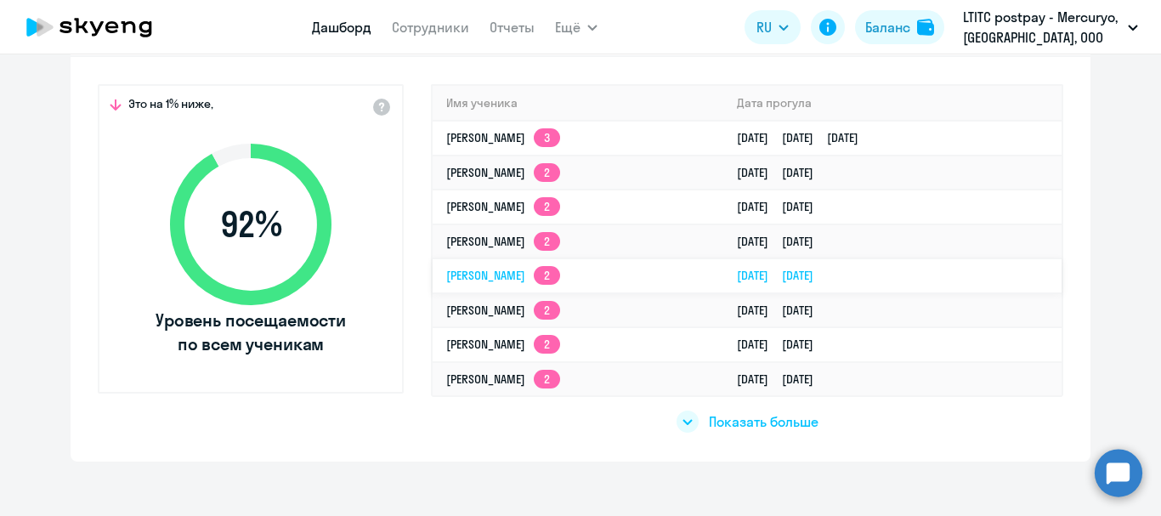
scroll to position [530, 0]
